Goal: Task Accomplishment & Management: Use online tool/utility

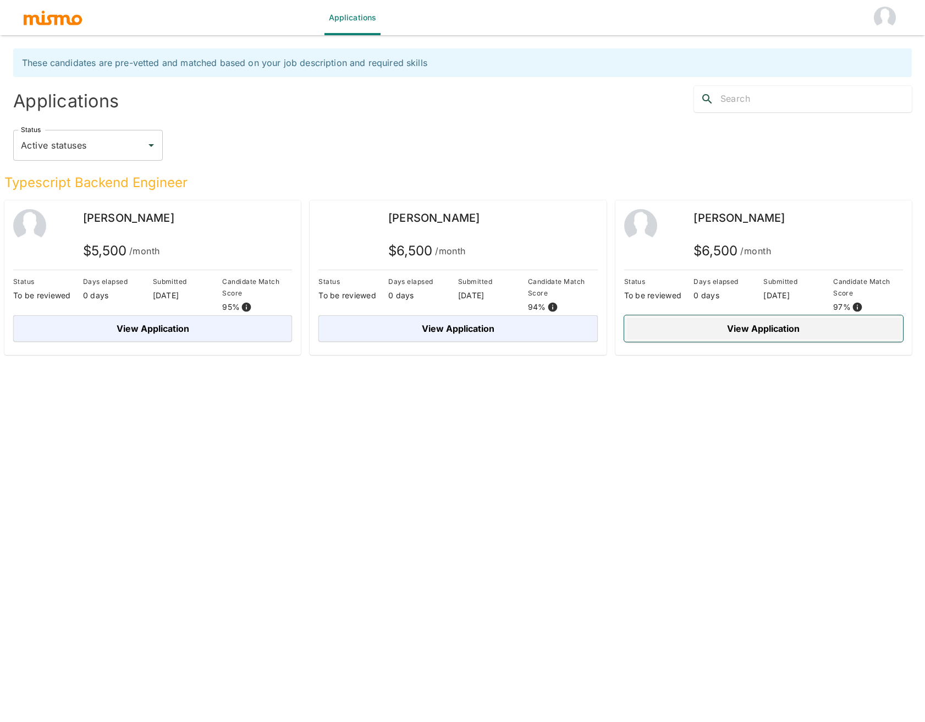
click at [728, 332] on button "View Application" at bounding box center [763, 328] width 279 height 26
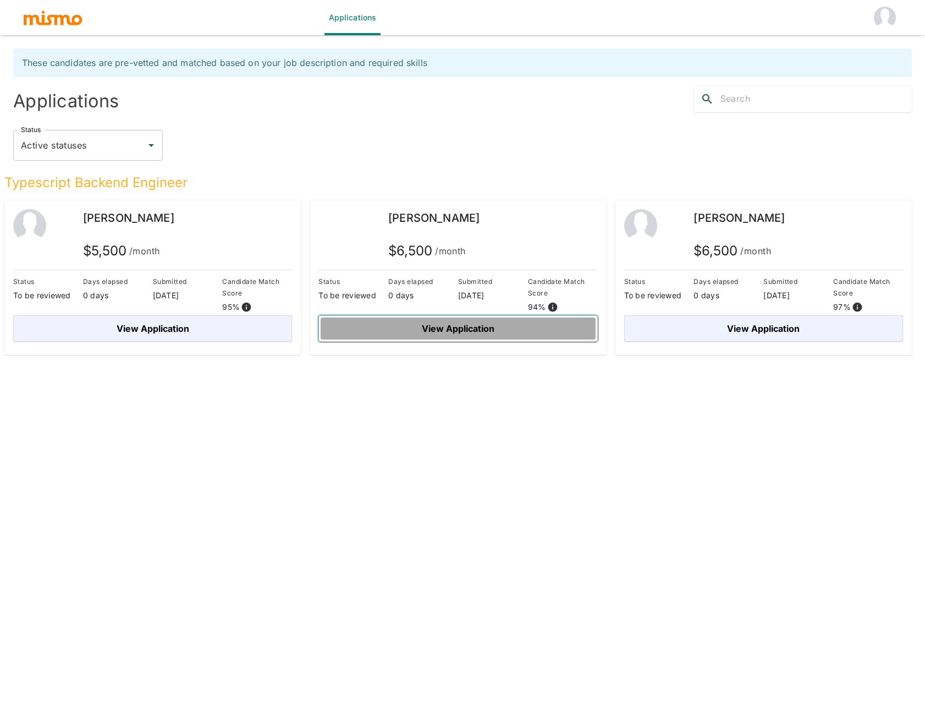
click at [387, 340] on button "View Application" at bounding box center [457, 328] width 279 height 26
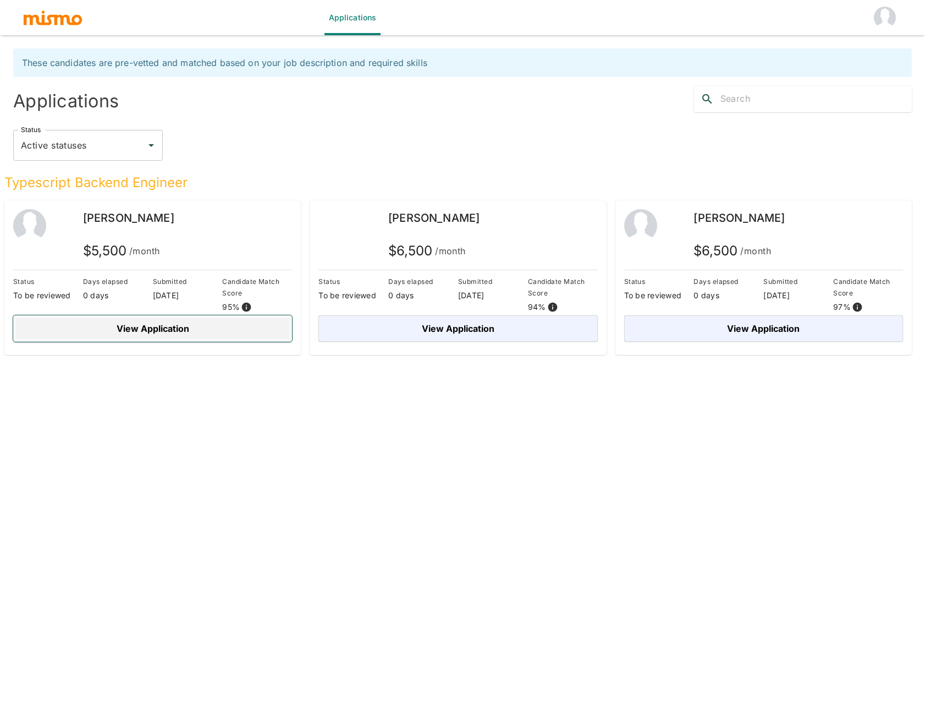
click at [243, 326] on button "View Application" at bounding box center [152, 328] width 279 height 26
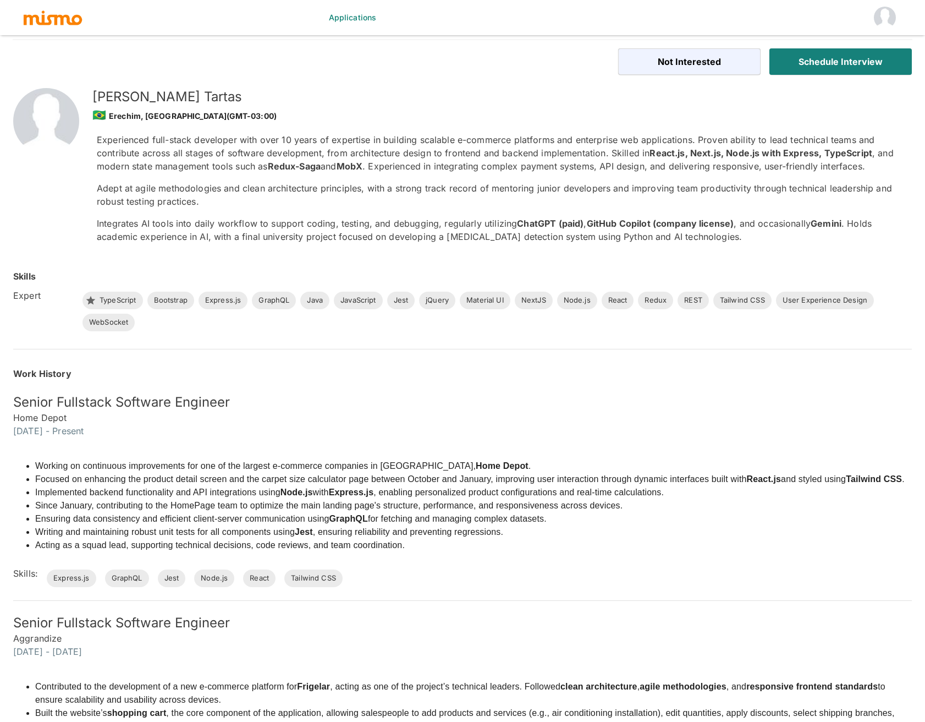
click at [63, 138] on img at bounding box center [46, 121] width 66 height 66
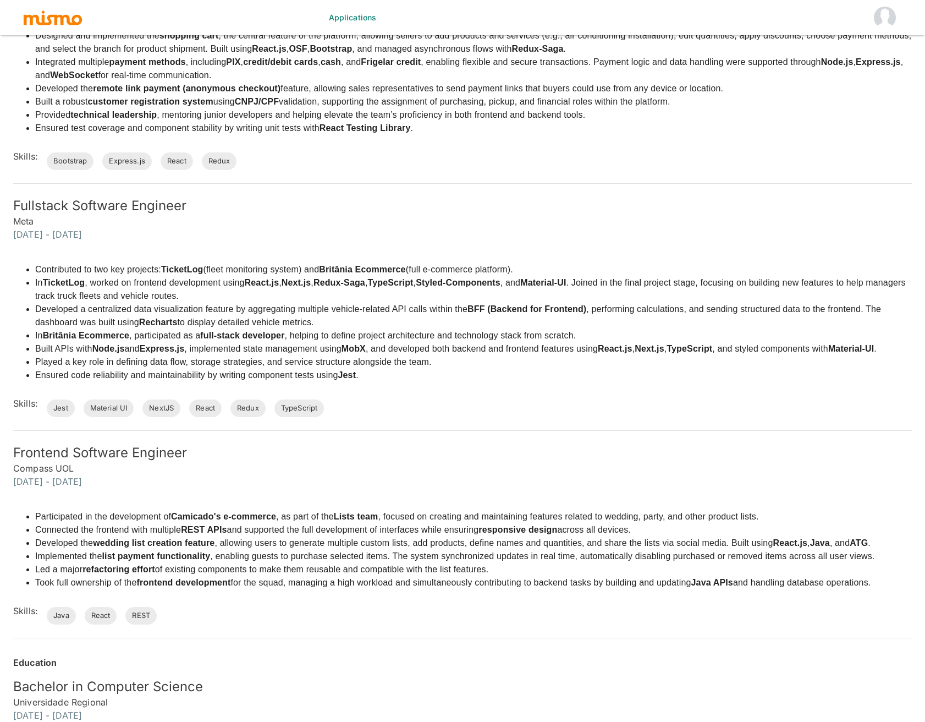
scroll to position [937, 0]
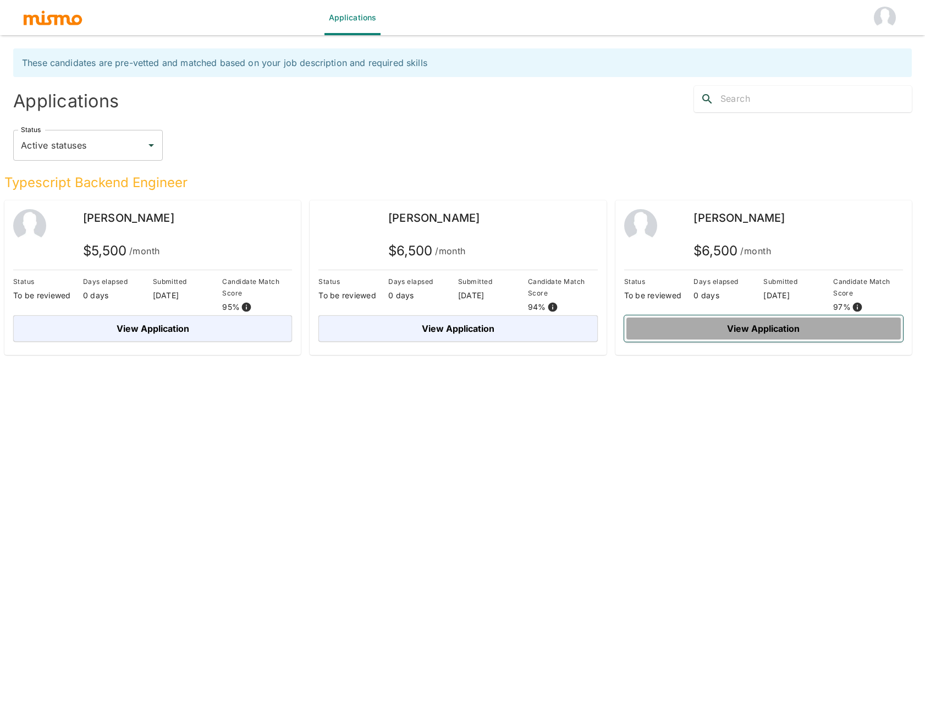
click at [715, 329] on button "View Application" at bounding box center [763, 328] width 279 height 26
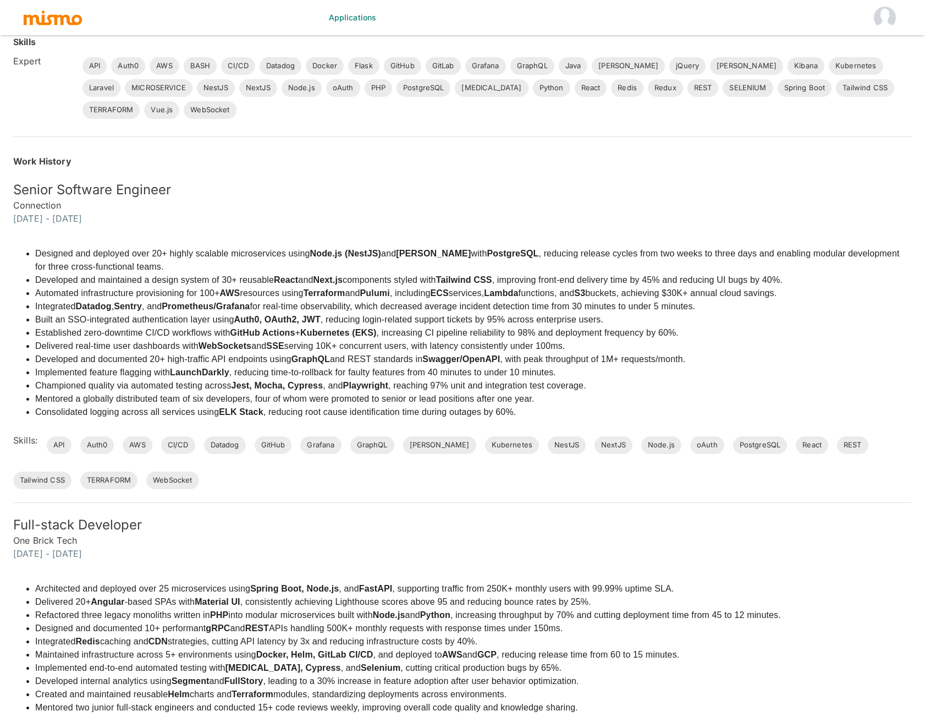
scroll to position [131, 0]
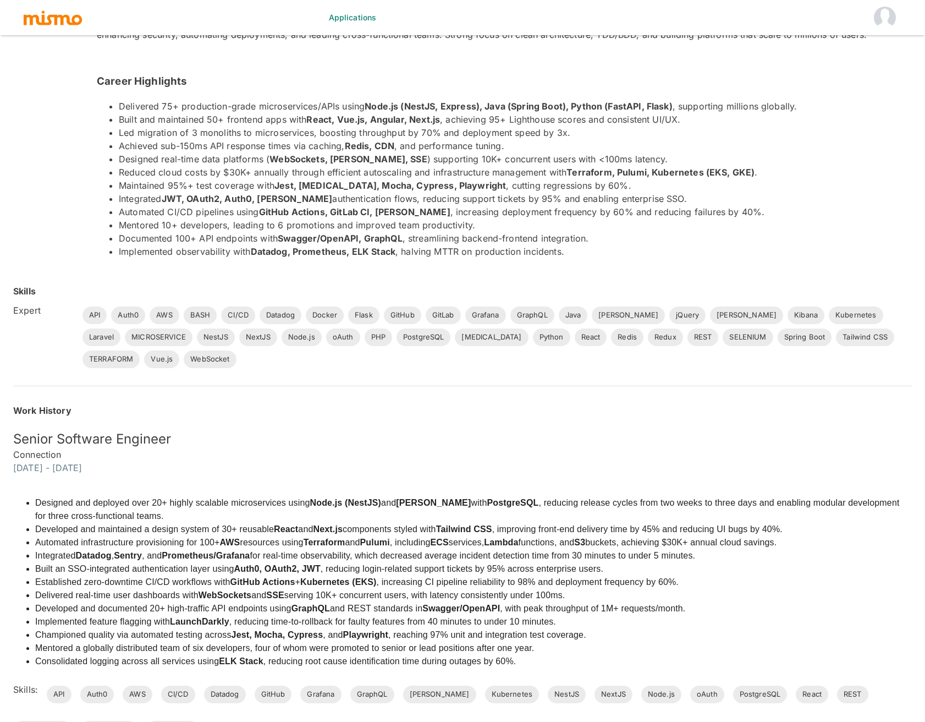
click at [361, 499] on strong "Node.js (NestJS)" at bounding box center [346, 502] width 72 height 9
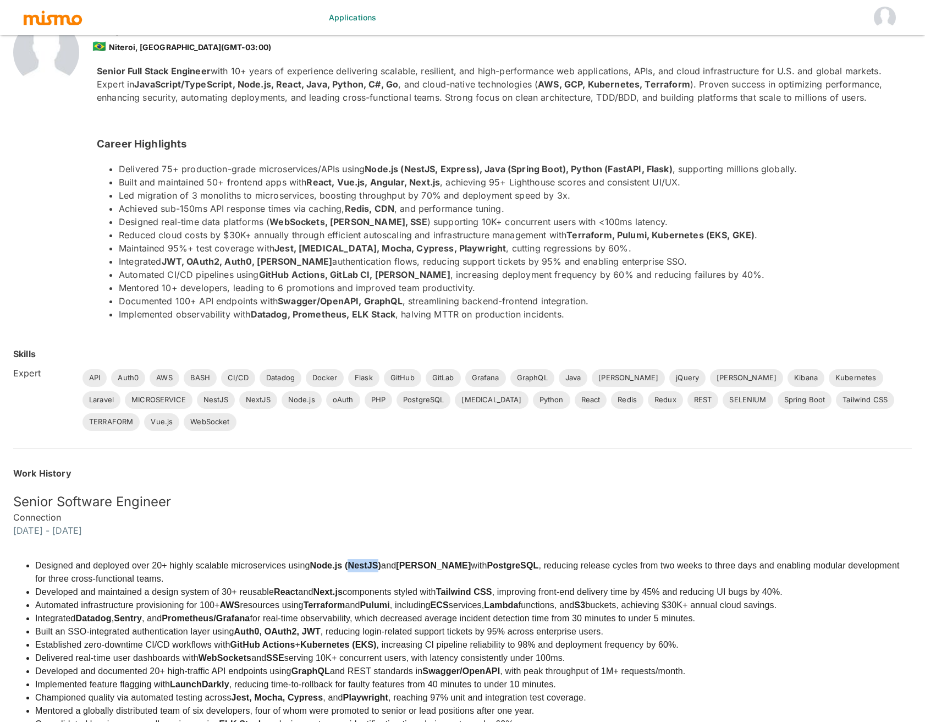
scroll to position [0, 0]
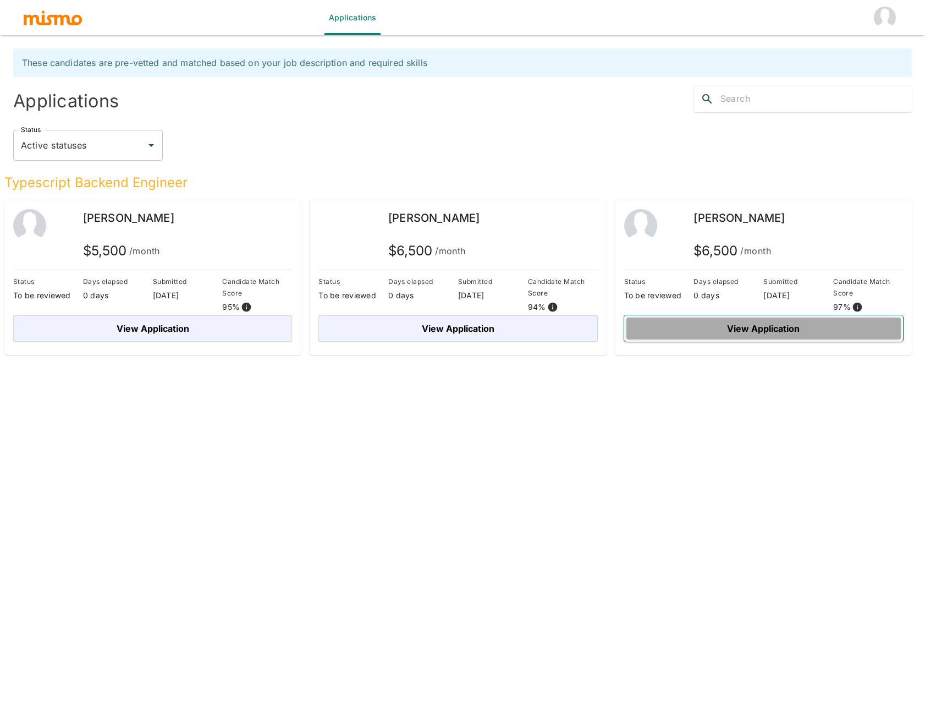
click at [716, 331] on button "View Application" at bounding box center [763, 328] width 279 height 26
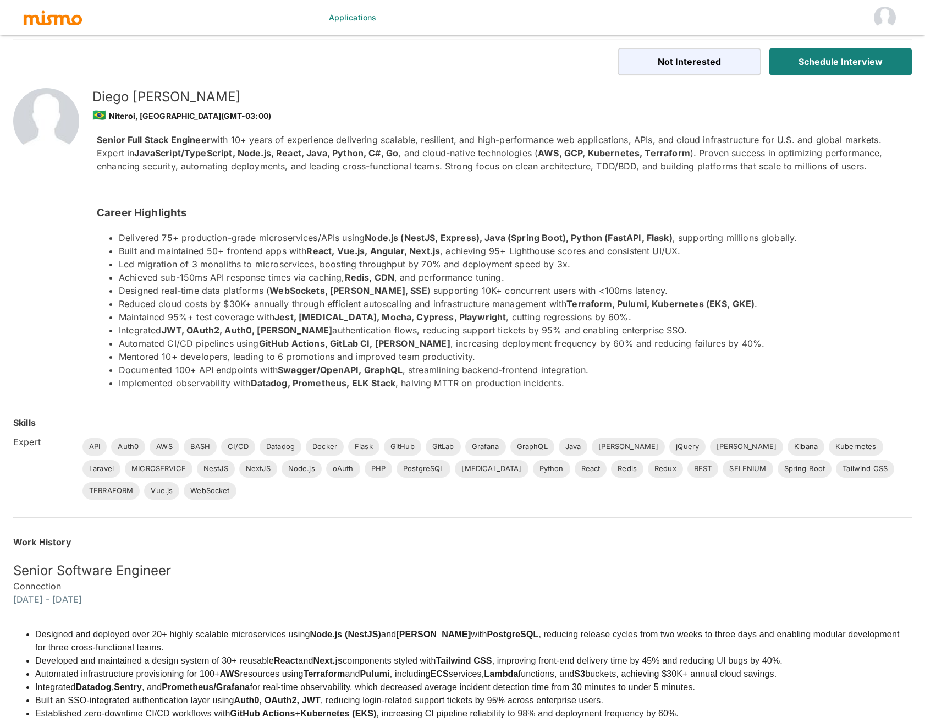
click at [621, 301] on strong "Terraform, Pulumi, Kubernetes (EKS, GKE)" at bounding box center [661, 303] width 188 height 11
